Goal: Task Accomplishment & Management: Use online tool/utility

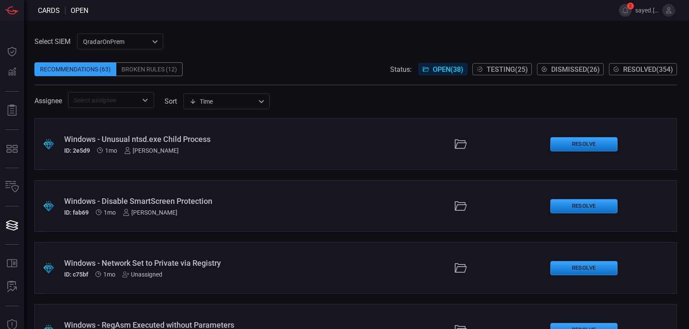
click at [511, 68] on span "Testing ( 25 )" at bounding box center [507, 69] width 41 height 8
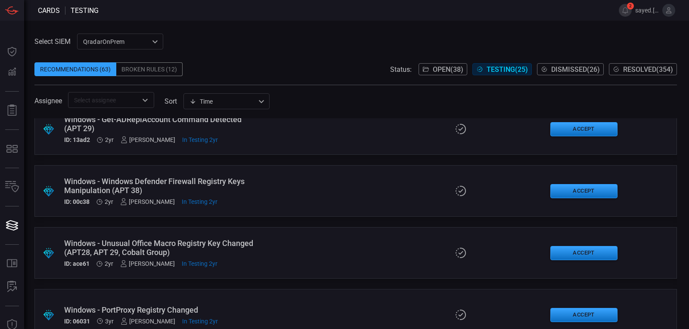
scroll to position [1296, 0]
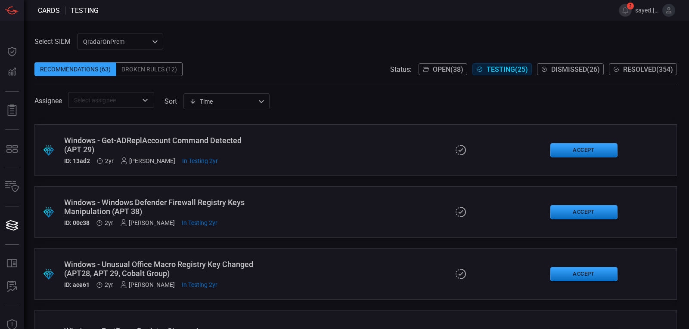
click at [620, 71] on button "Resolved ( 354 )" at bounding box center [643, 69] width 68 height 12
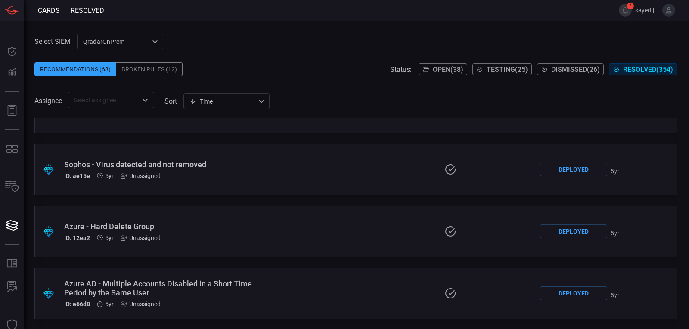
scroll to position [21743, 0]
click at [503, 64] on button "Testing ( 25 )" at bounding box center [501, 69] width 59 height 12
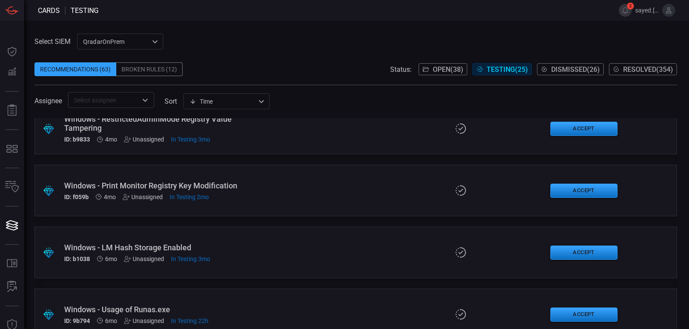
scroll to position [287, 0]
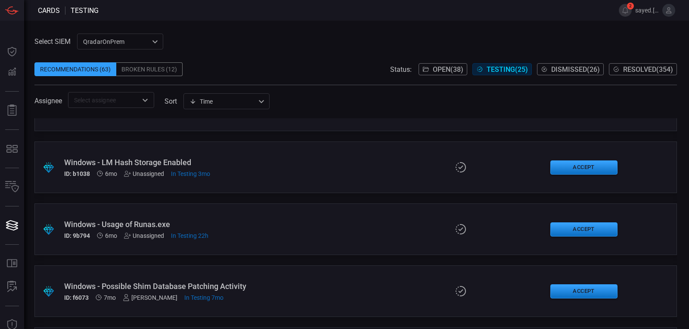
click at [139, 226] on div "Windows - Usage of Runas.exe" at bounding box center [162, 224] width 196 height 9
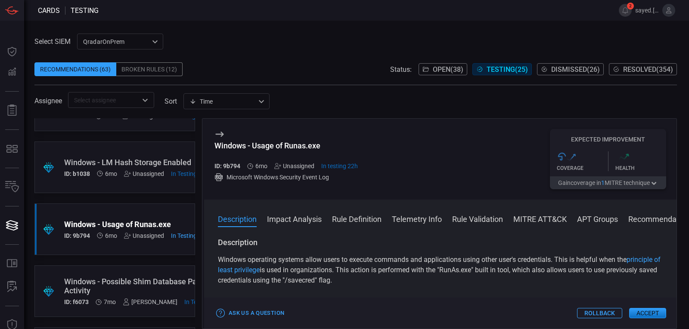
click at [595, 311] on button "Rollback" at bounding box center [599, 313] width 45 height 10
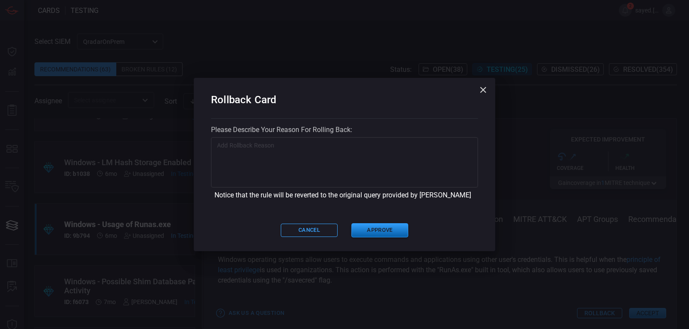
click at [378, 232] on button "Approve" at bounding box center [379, 231] width 57 height 14
